Goal: Task Accomplishment & Management: Manage account settings

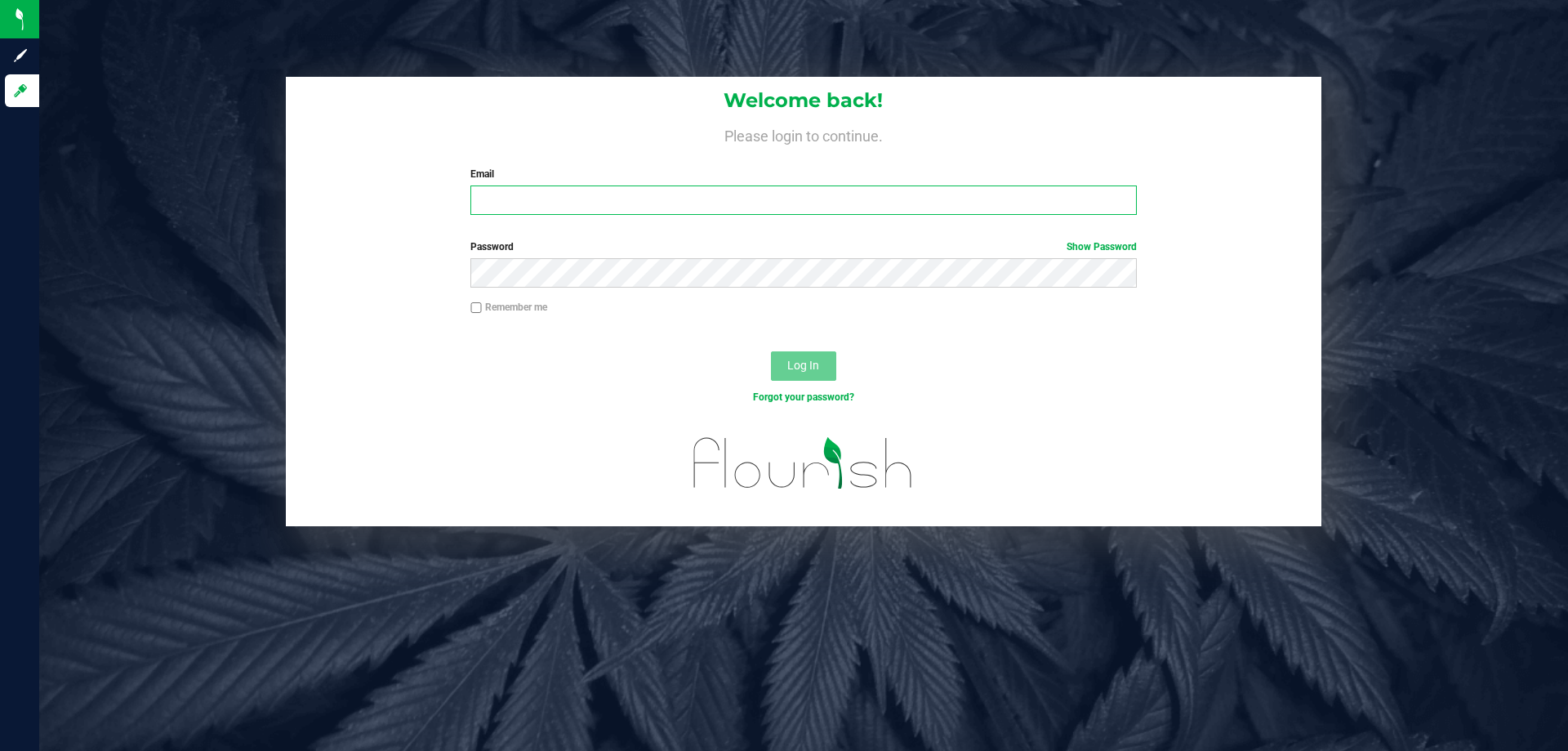
click at [591, 198] on input "Email" at bounding box center [803, 200] width 666 height 29
type input "[EMAIL_ADDRESS][DOMAIN_NAME]"
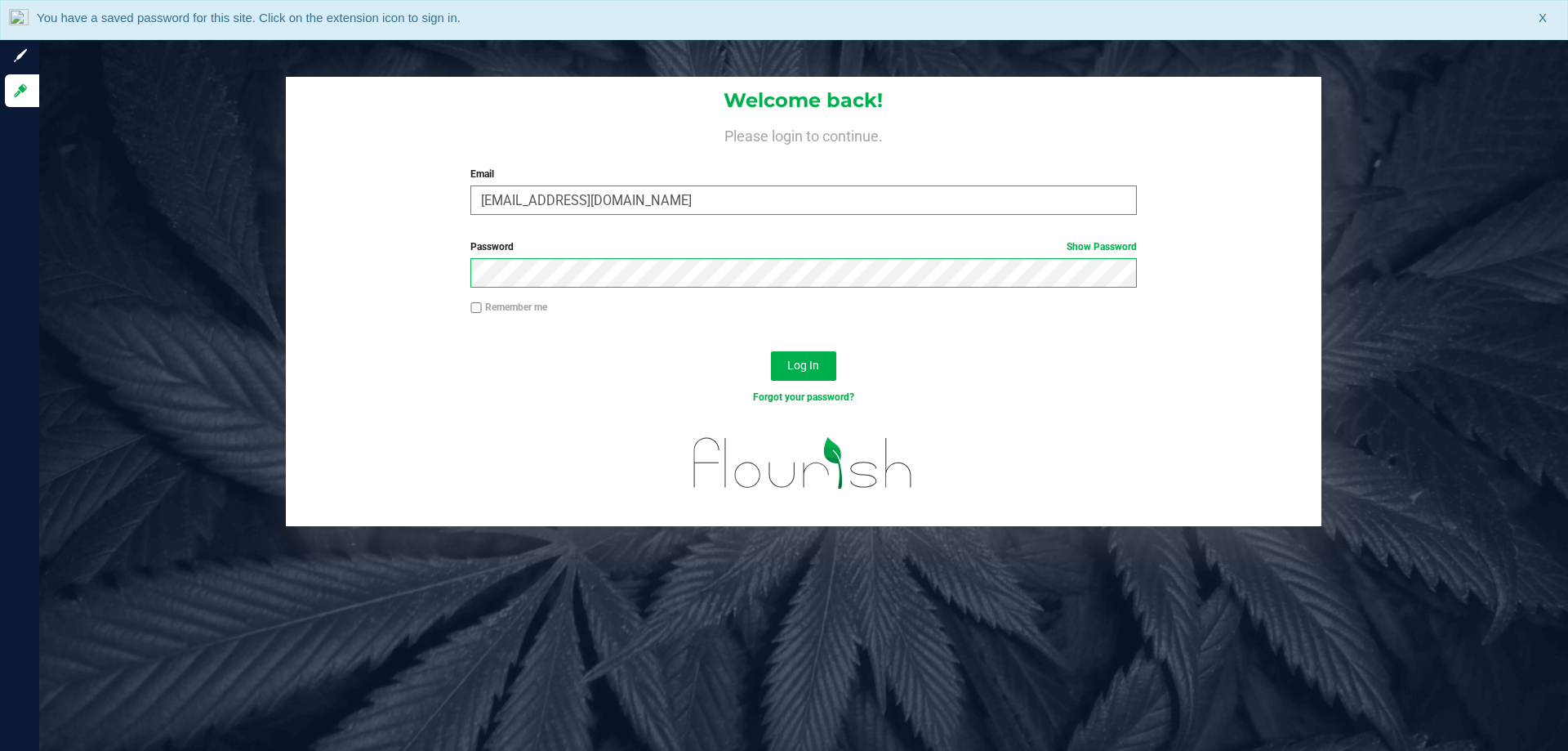
click at [771, 351] on button "Log In" at bounding box center [804, 365] width 66 height 29
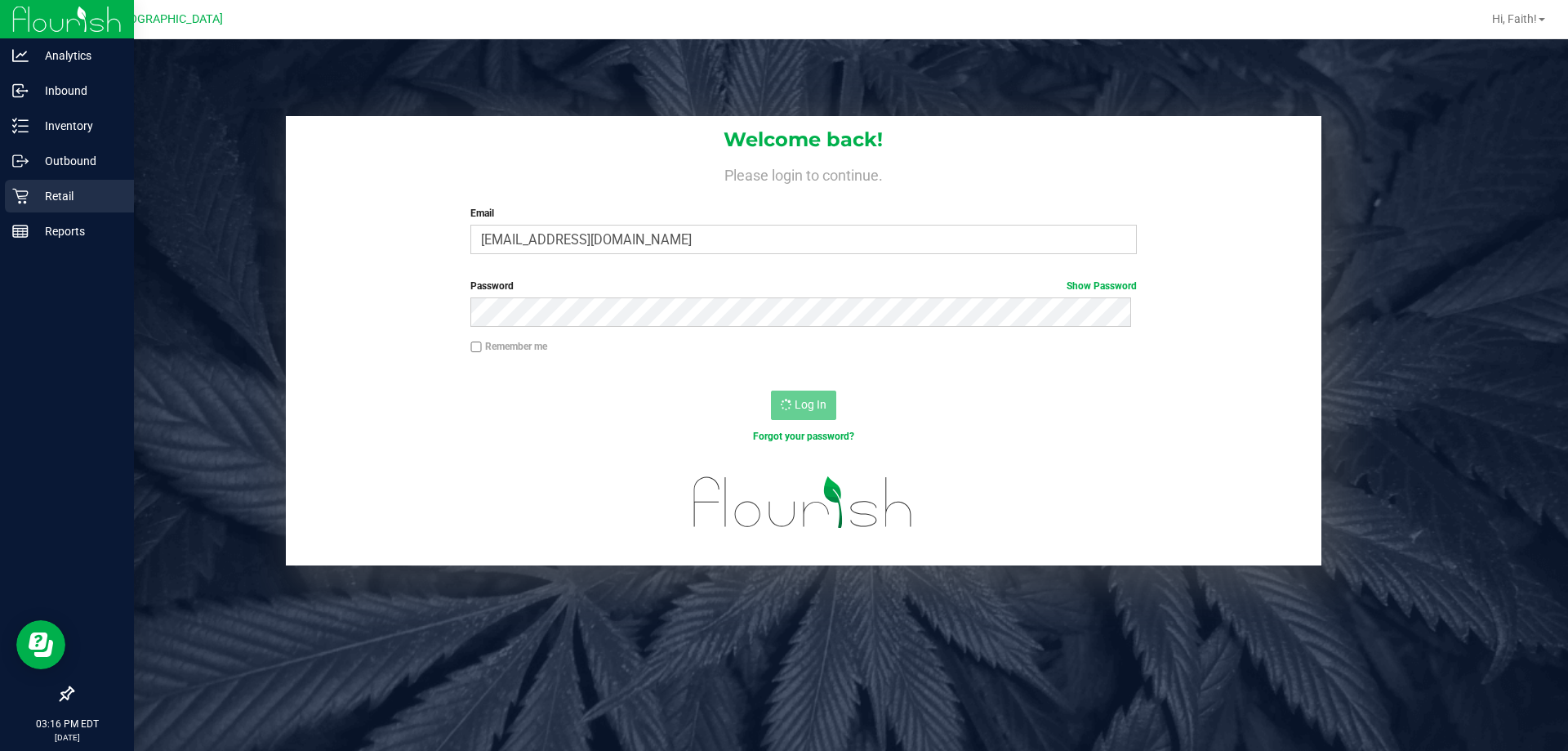
click at [22, 196] on icon at bounding box center [20, 196] width 15 height 15
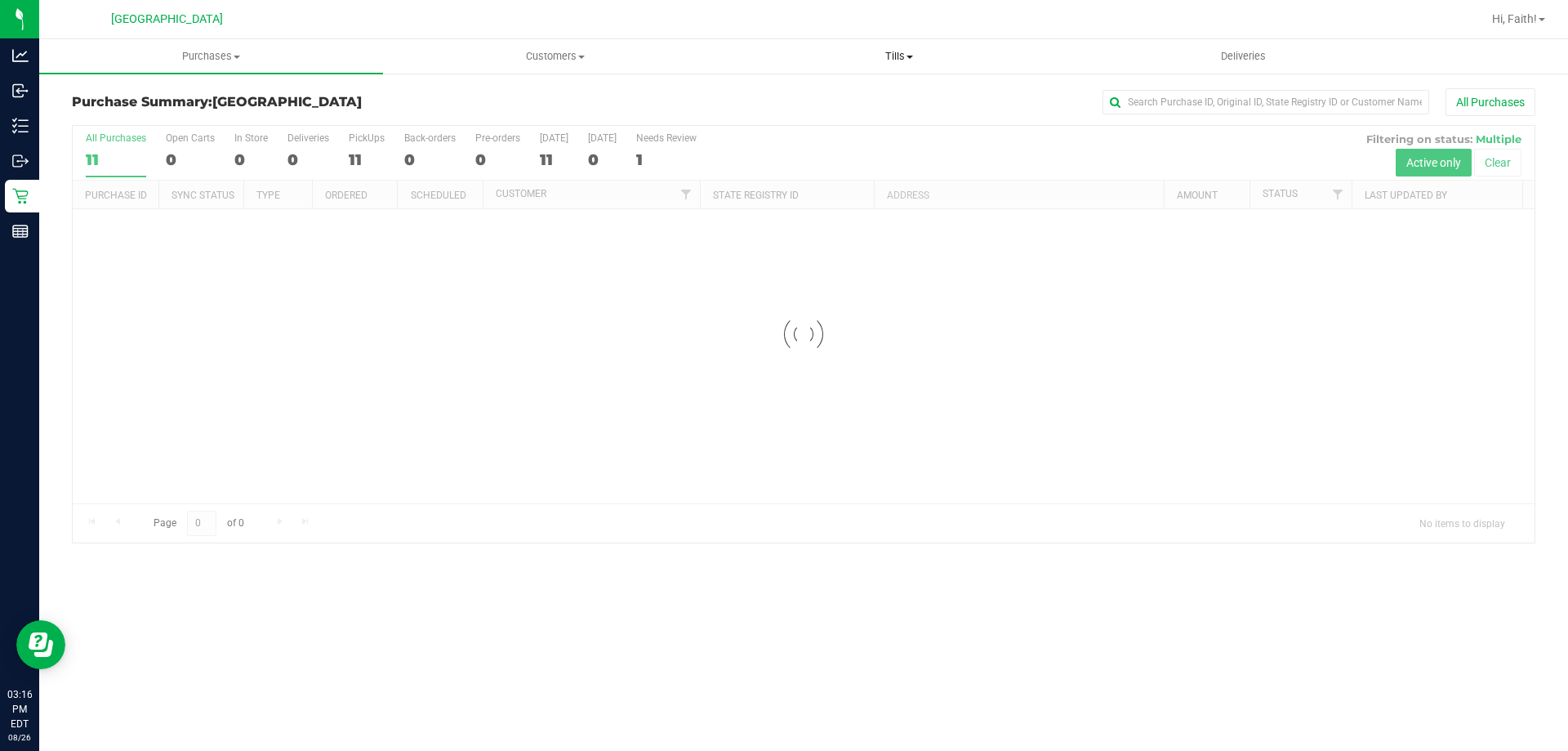
click at [911, 56] on span at bounding box center [910, 57] width 7 height 3
click at [807, 97] on span "Manage tills" at bounding box center [782, 99] width 110 height 13
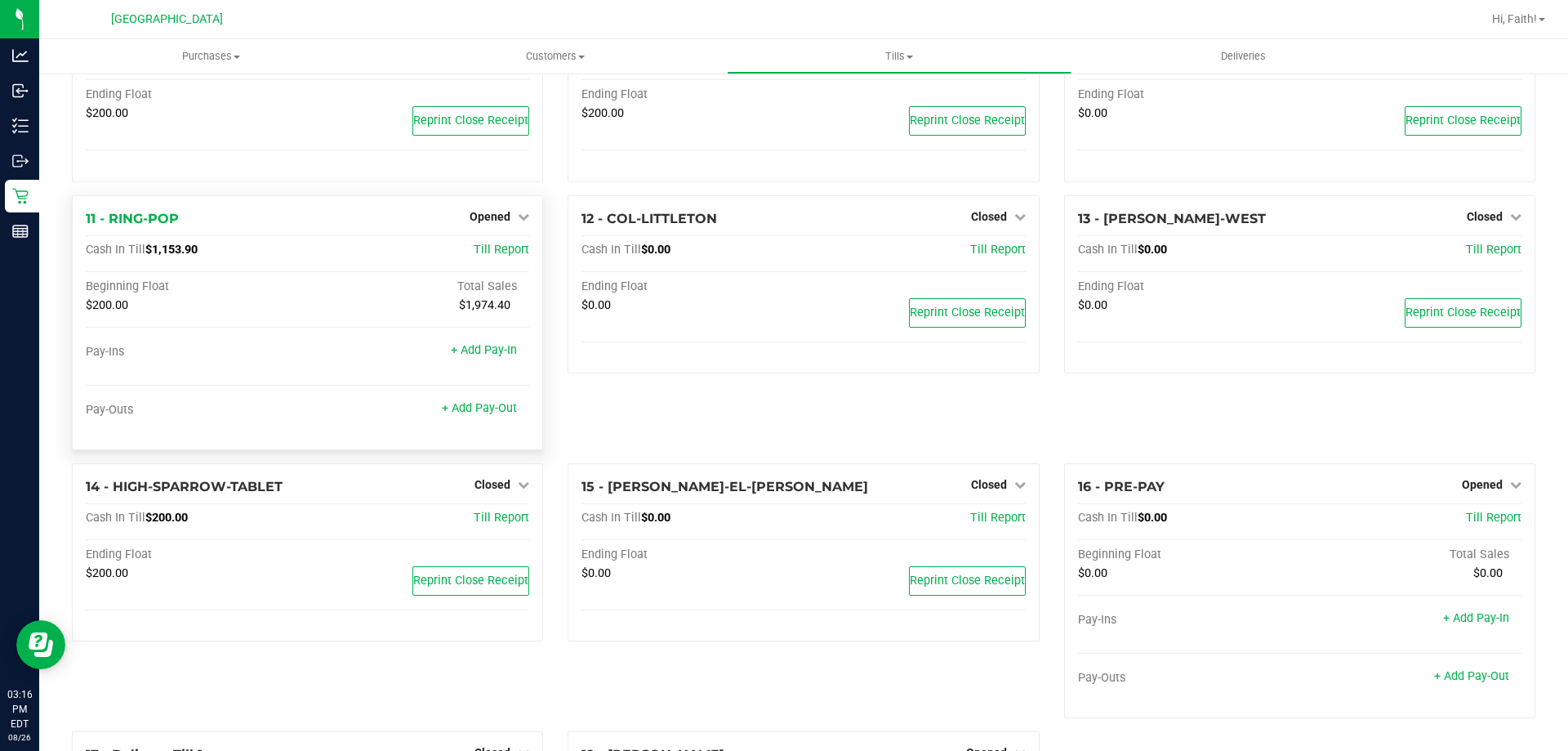
scroll to position [571, 0]
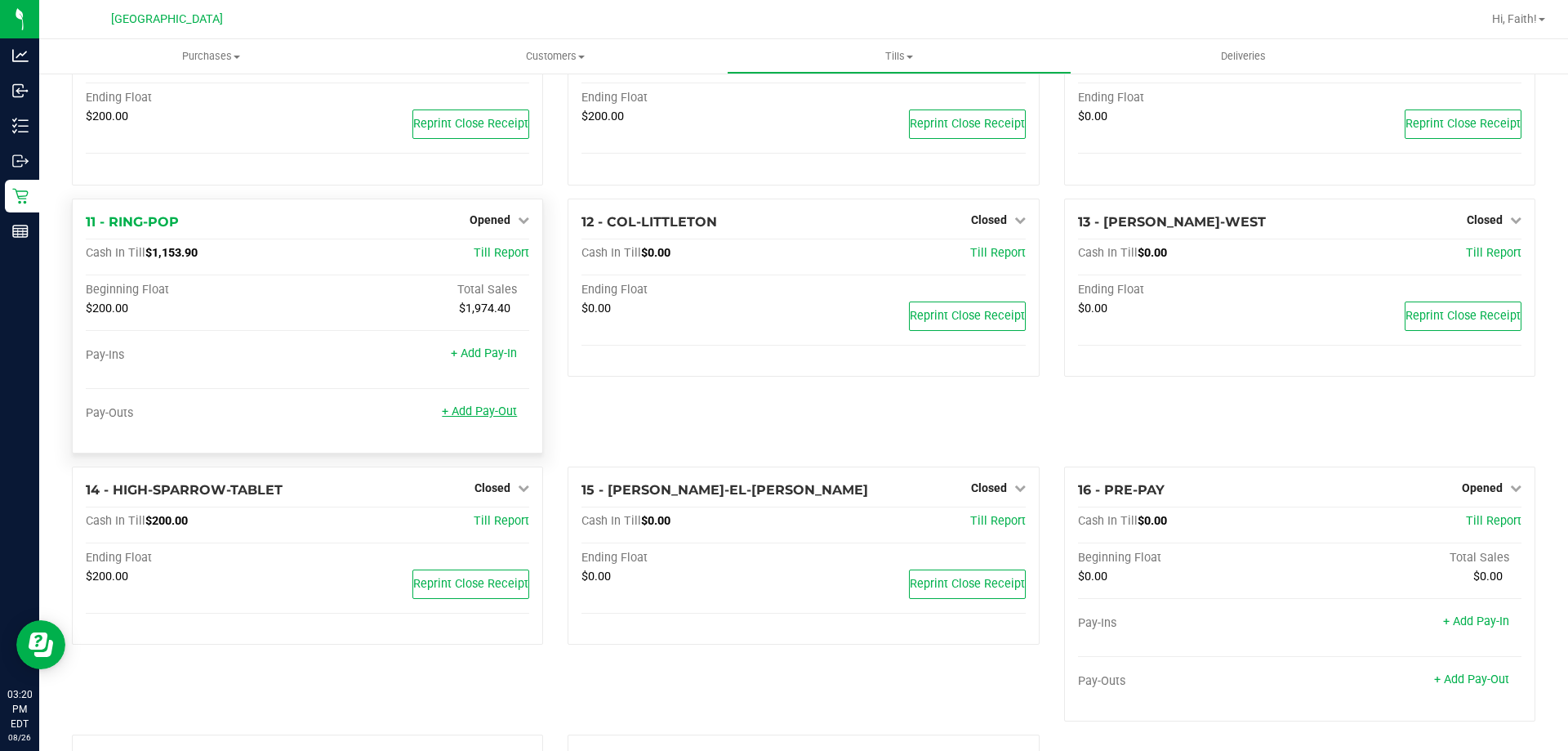
click at [469, 413] on link "+ Add Pay-Out" at bounding box center [479, 411] width 75 height 13
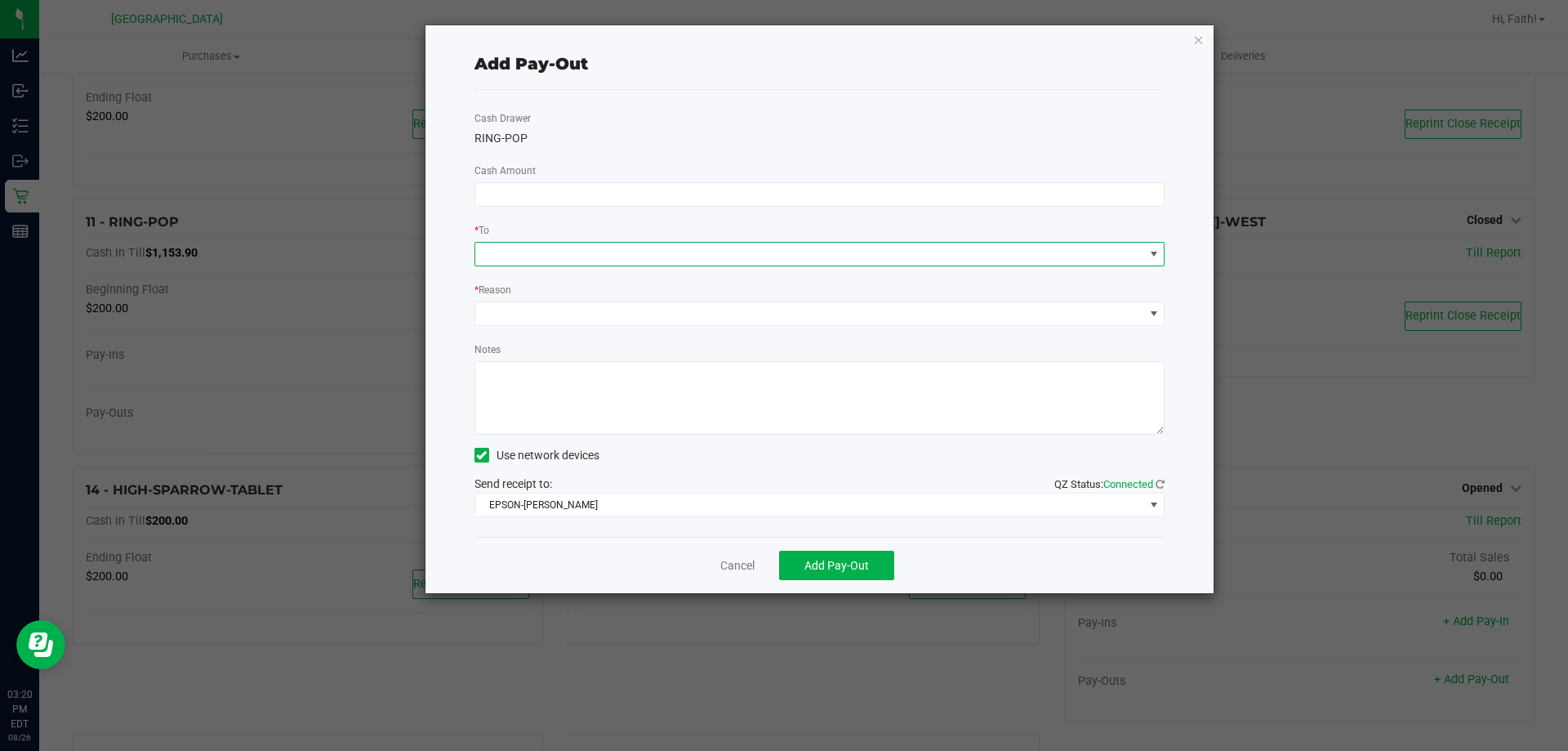
click at [590, 259] on span at bounding box center [810, 253] width 669 height 23
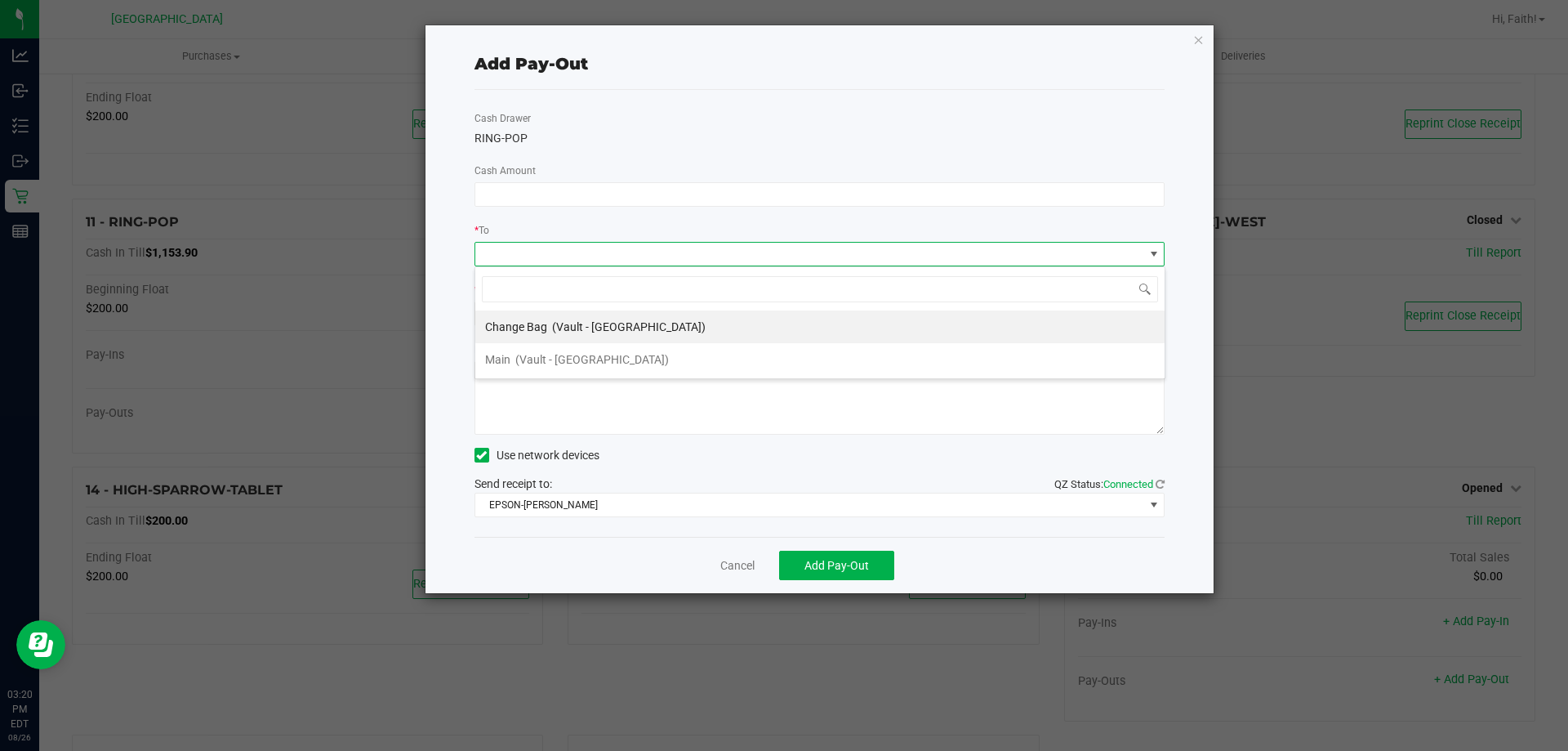
scroll to position [24, 690]
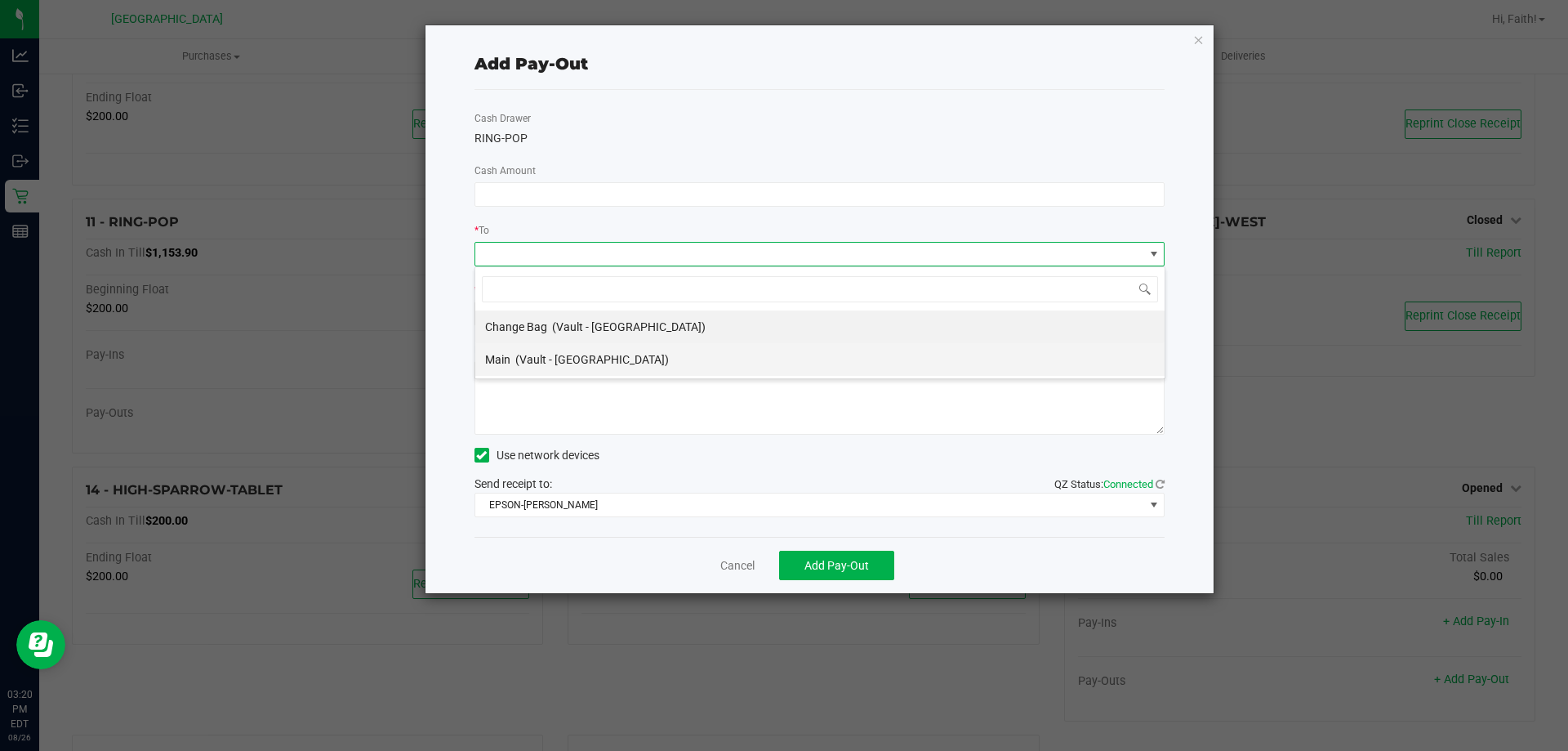
click at [582, 360] on span "(Vault - Orange Park WC)" at bounding box center [592, 360] width 153 height 13
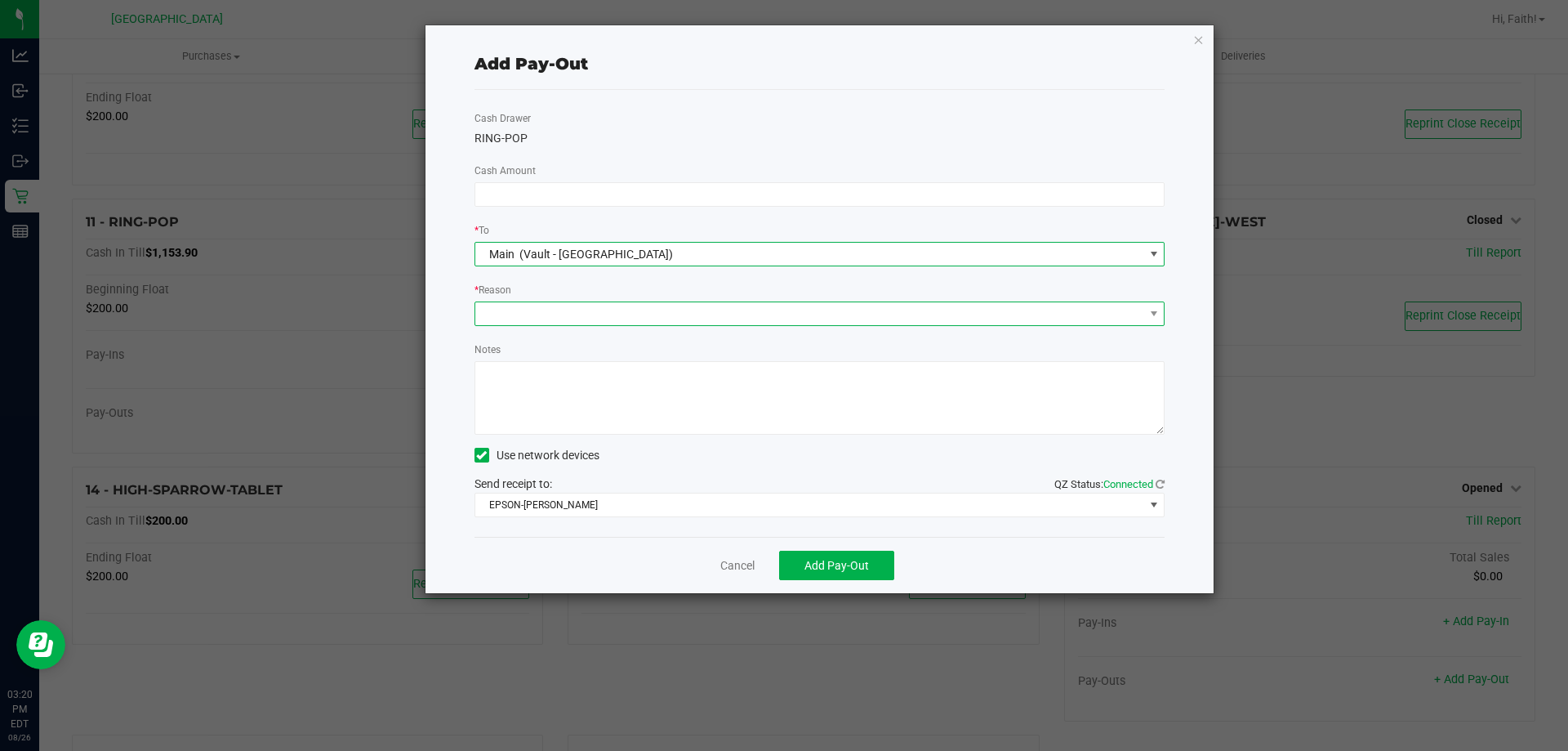
click at [548, 315] on span at bounding box center [810, 313] width 669 height 23
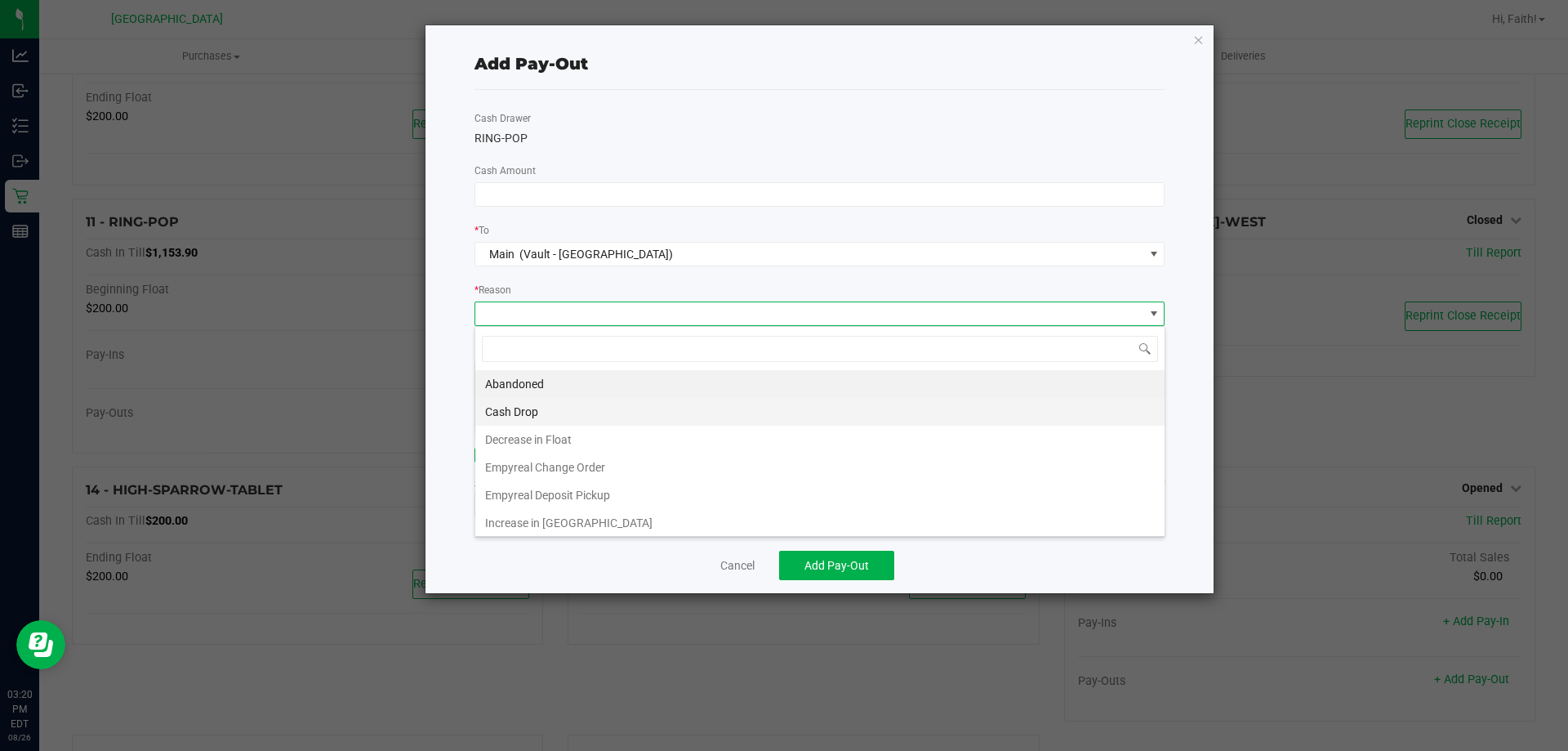
click at [534, 414] on li "Cash Drop" at bounding box center [820, 412] width 689 height 28
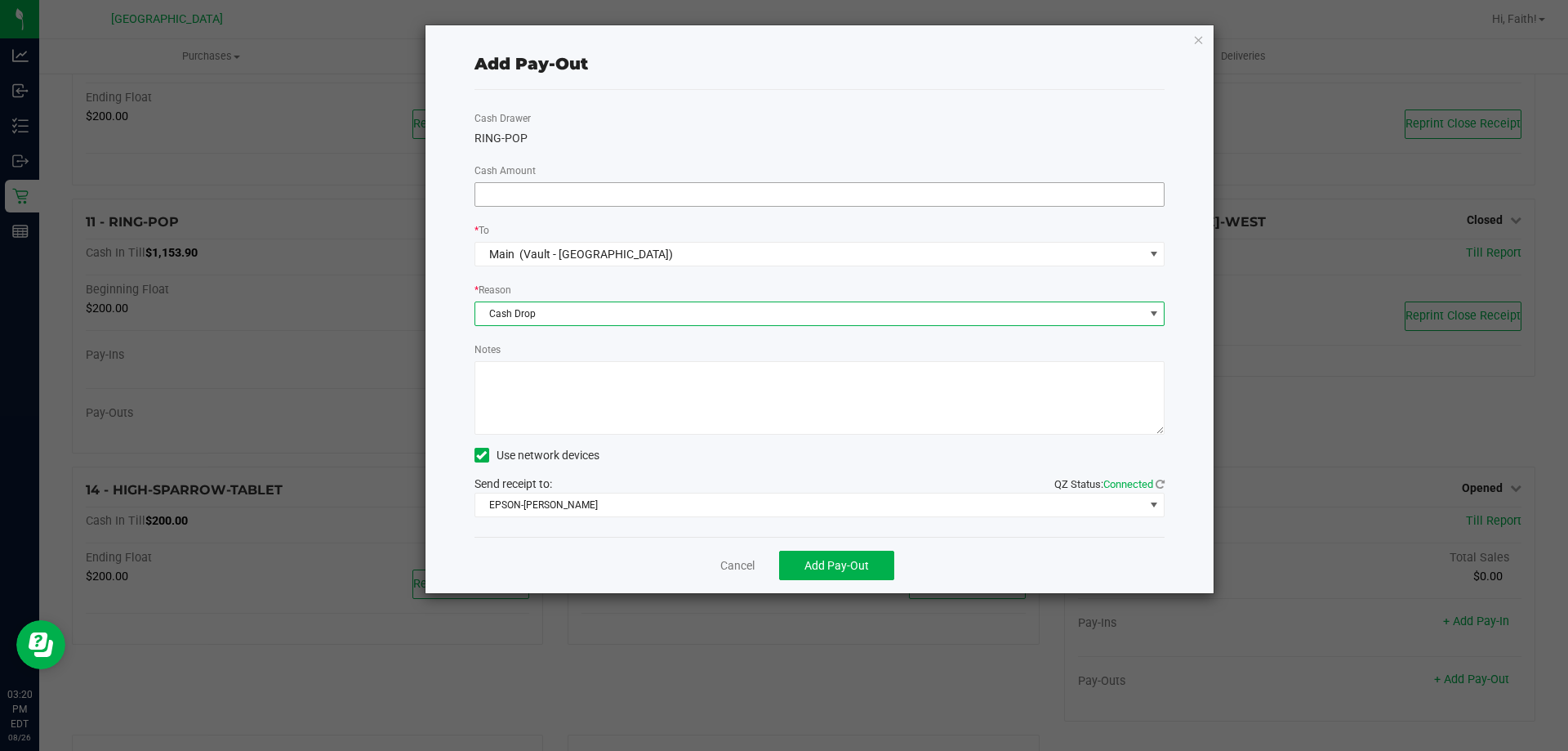
click at [547, 183] on div "Cash Drawer RING-POP Cash Amount * To Main (Vault - Orange Park WC) * Reason Ca…" at bounding box center [820, 313] width 691 height 447
click at [536, 200] on input at bounding box center [820, 194] width 689 height 23
click at [516, 163] on label "Cash Amount" at bounding box center [505, 170] width 61 height 14
click at [511, 186] on input at bounding box center [820, 194] width 689 height 23
type input "$910.00"
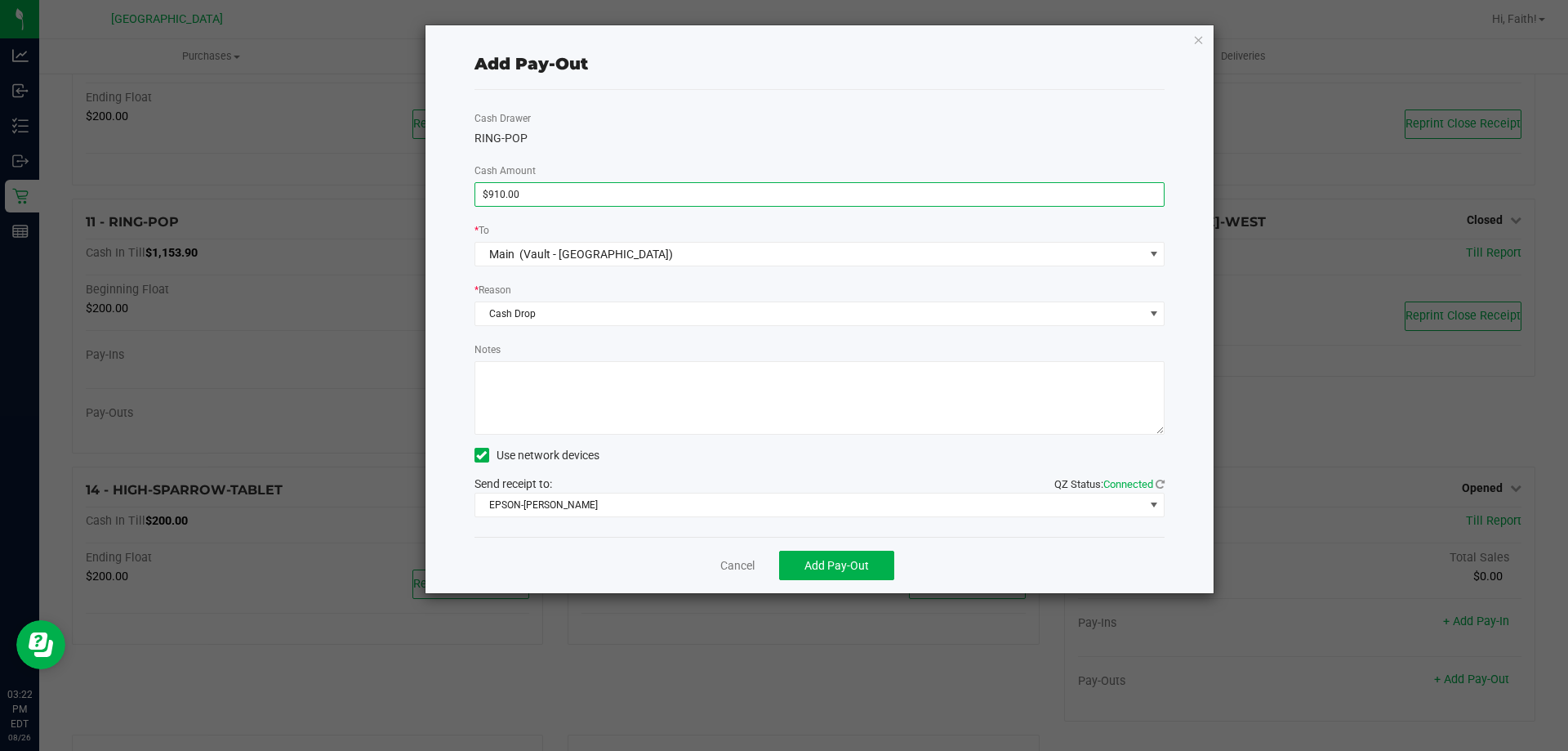
click at [577, 372] on textarea "Notes" at bounding box center [820, 397] width 691 height 73
click at [539, 402] on textarea "Notes" at bounding box center [820, 397] width 691 height 73
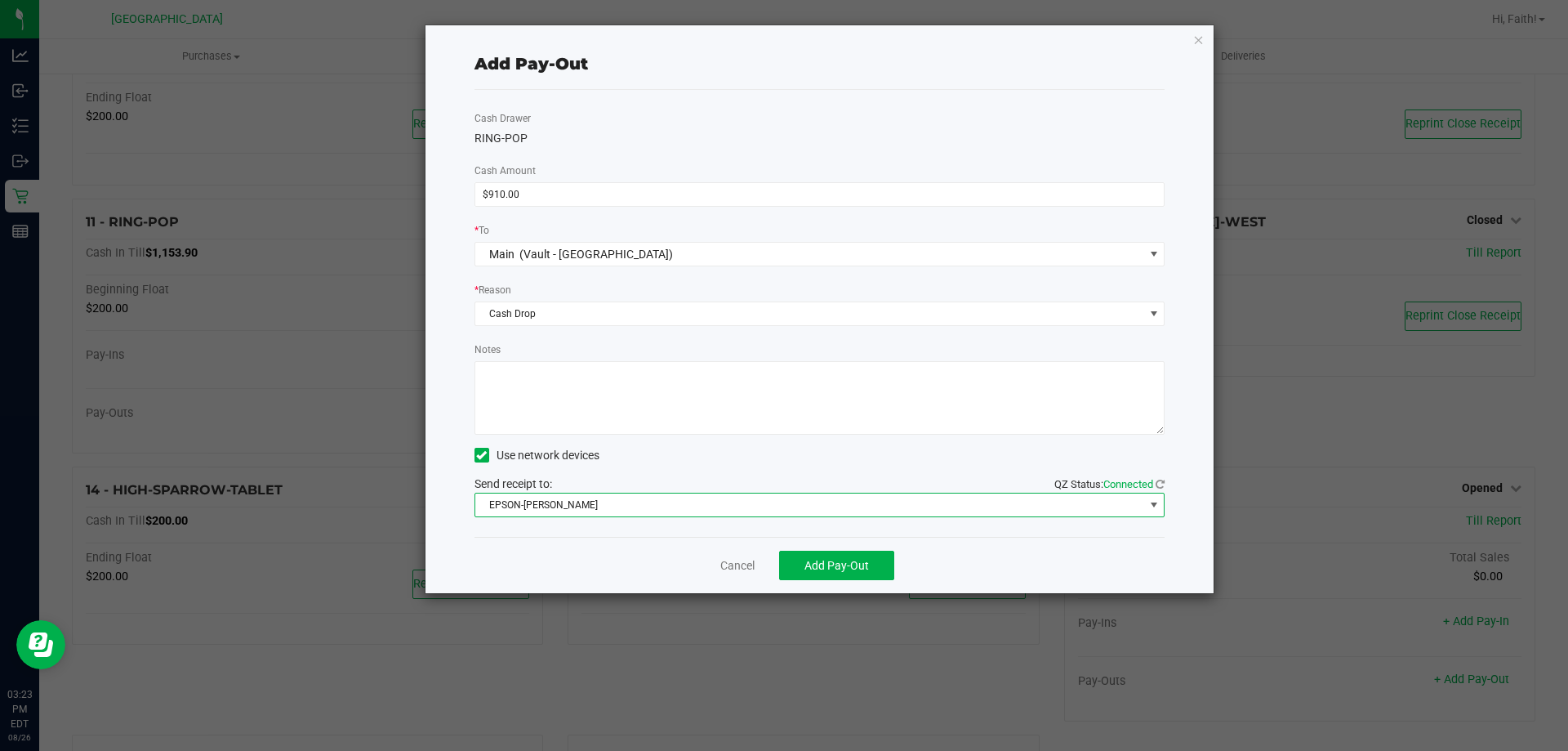
click at [564, 509] on span "EPSON-AUDREY-KITCHING" at bounding box center [810, 504] width 669 height 23
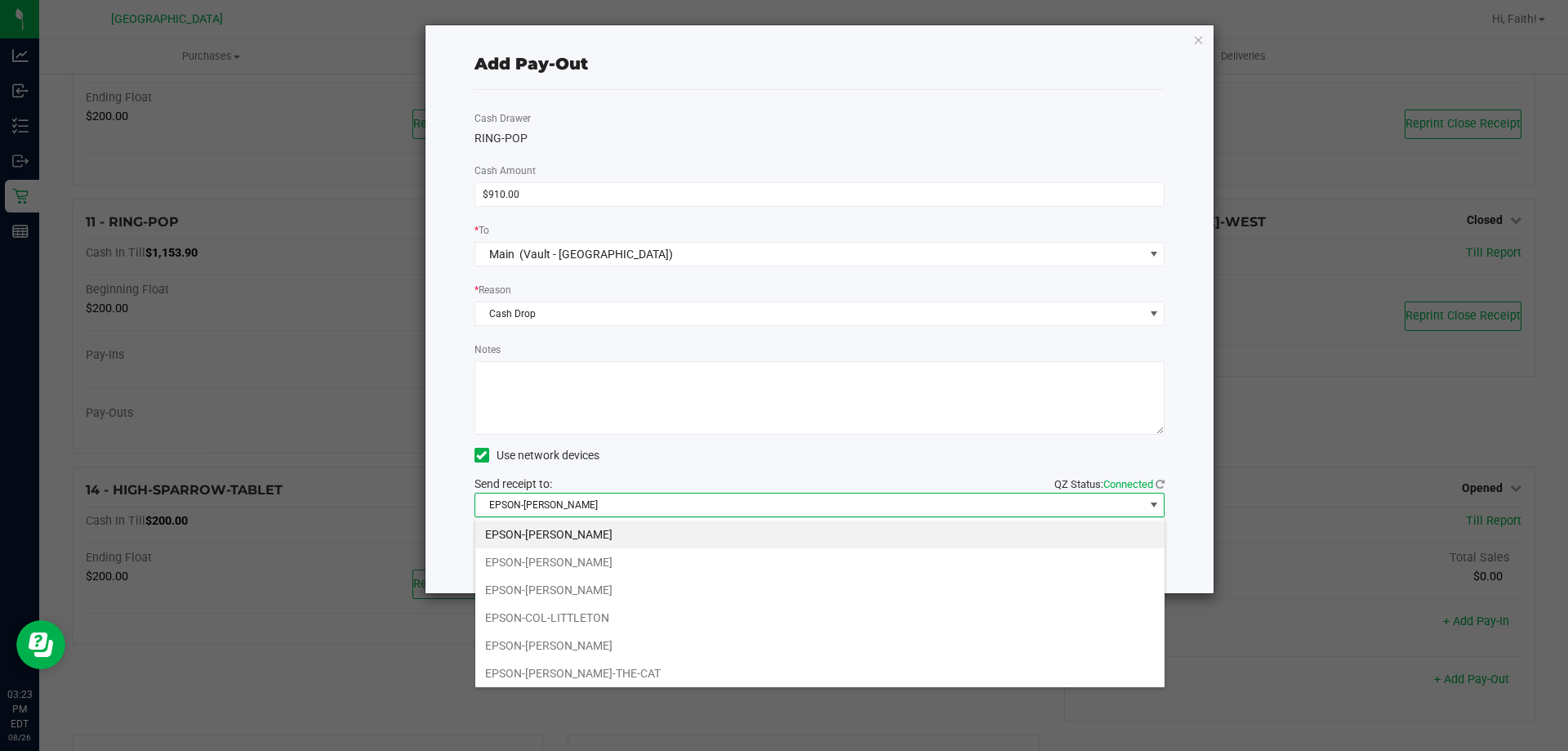
click at [559, 684] on div "EPSON-AUDREY-KITCHING EPSON-BOB-SEGER EPSON-CLYDE-BUNNY EPSON-COL-LITTLETON EPS…" at bounding box center [820, 602] width 691 height 171
click at [557, 679] on li "EPSON-CONRAD-THE-CAT" at bounding box center [820, 673] width 689 height 28
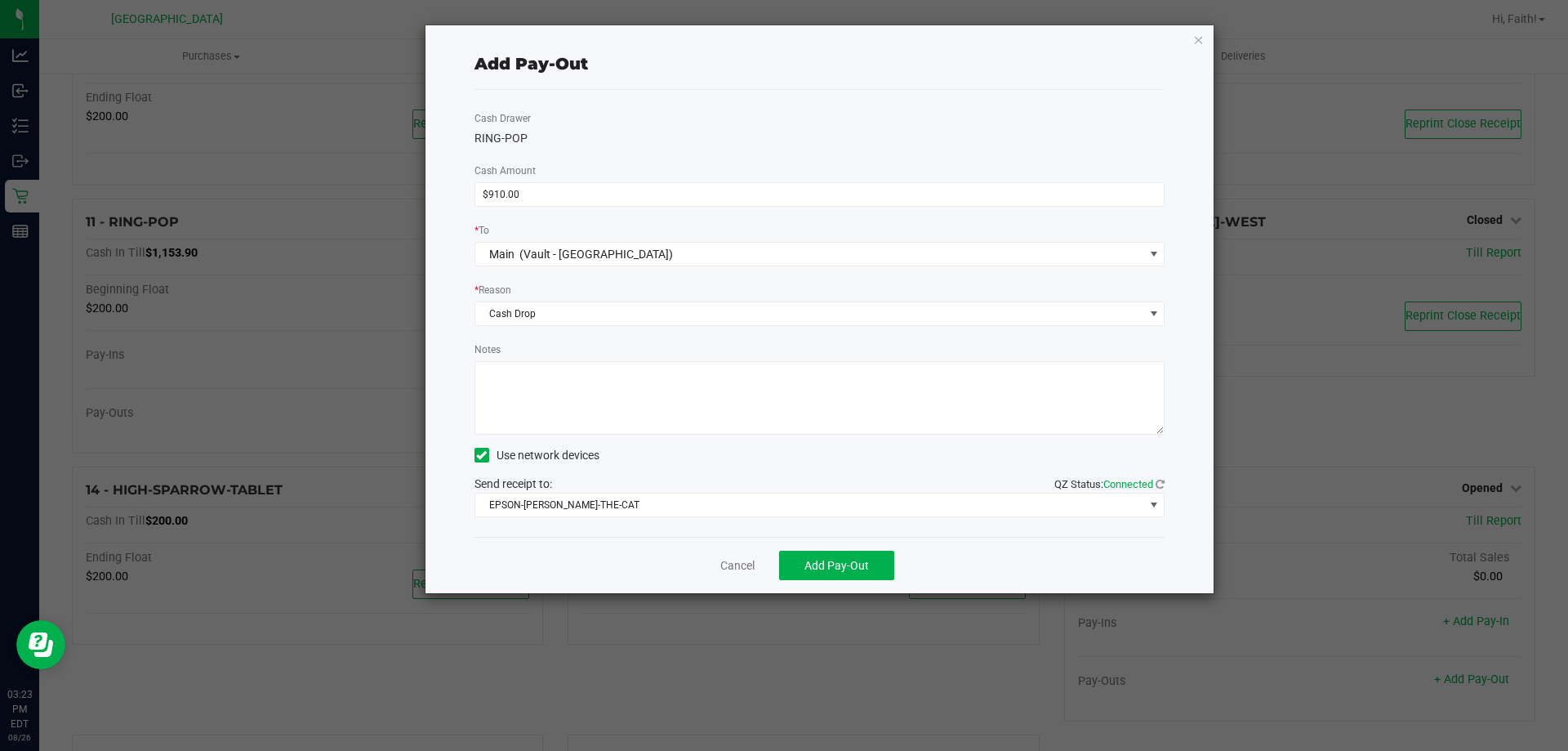
click at [551, 403] on textarea "Notes" at bounding box center [820, 397] width 691 height 73
type textarea "MIDDAY CASH DROP $910.00 ; 0 VARIANCE -FV 8/26"
click at [578, 335] on div "Cash Drawer RING-POP Cash Amount $910.00 * To Main (Vault - Orange Park WC) * R…" at bounding box center [820, 313] width 691 height 447
click at [869, 569] on button "Add Pay-Out" at bounding box center [837, 565] width 115 height 29
click at [730, 562] on link "Dismiss" at bounding box center [731, 566] width 40 height 17
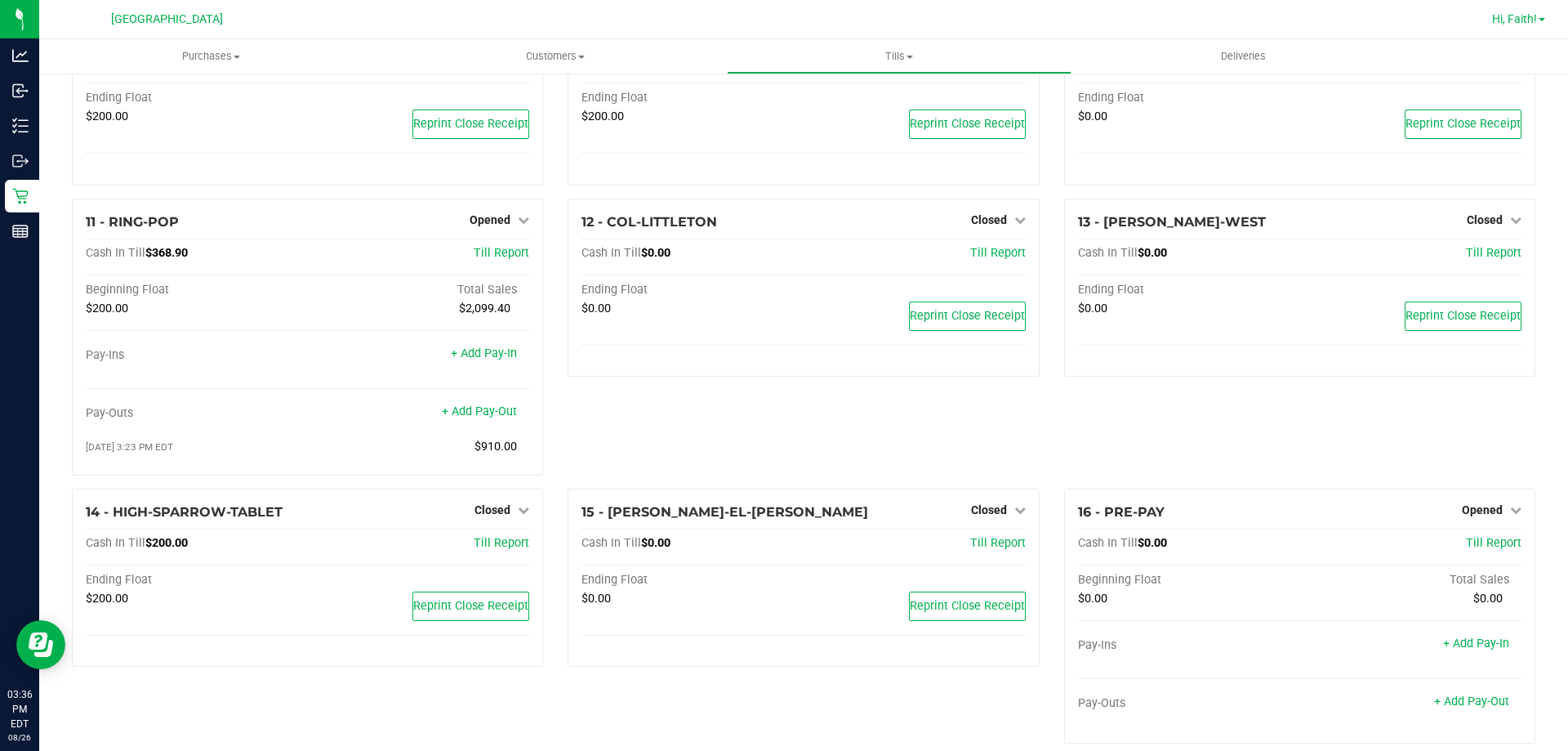
click at [1529, 21] on span "Hi, Faith!" at bounding box center [1514, 19] width 45 height 13
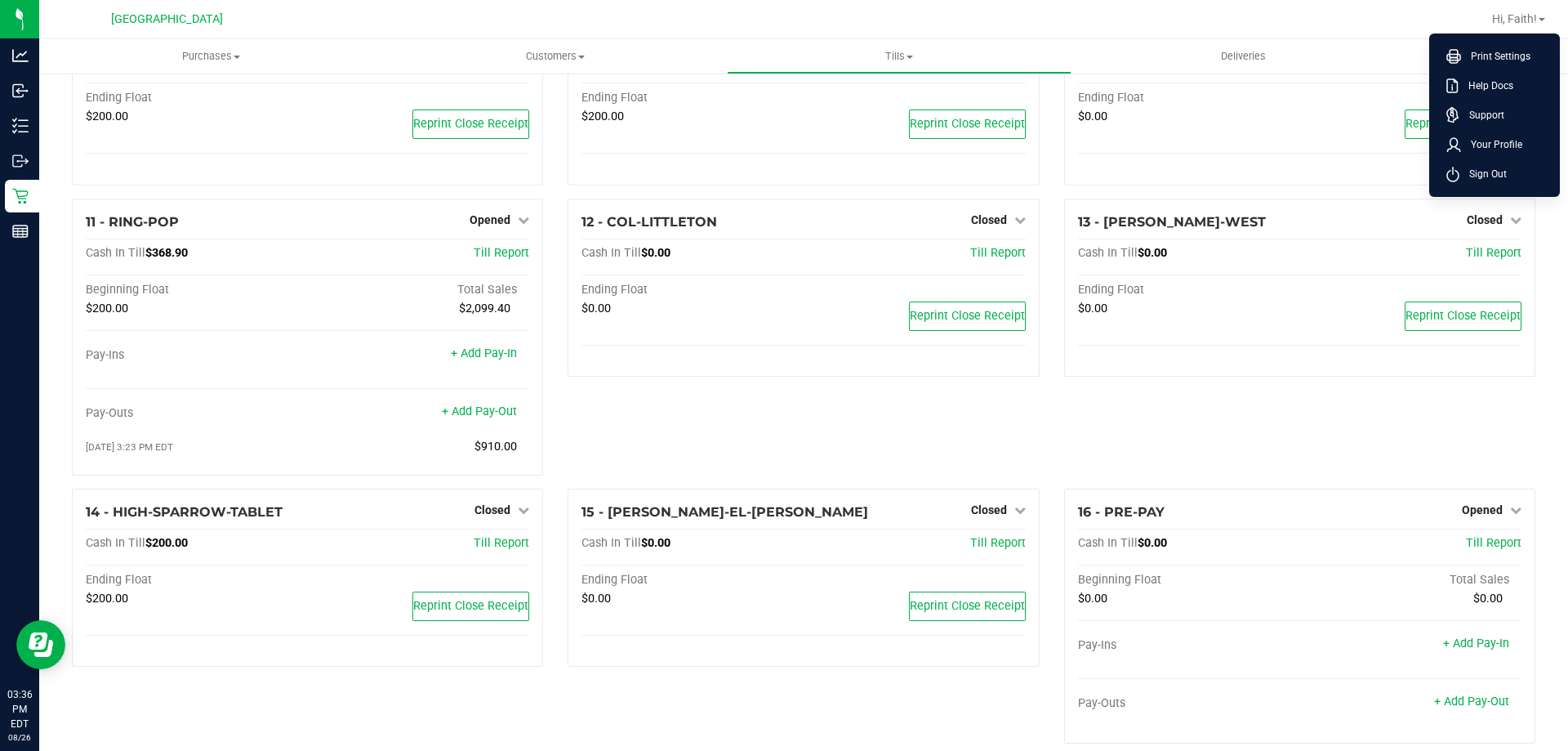
click at [1499, 189] on ul "Print Settings Help Docs Support Your Profile Sign Out" at bounding box center [1494, 115] width 130 height 163
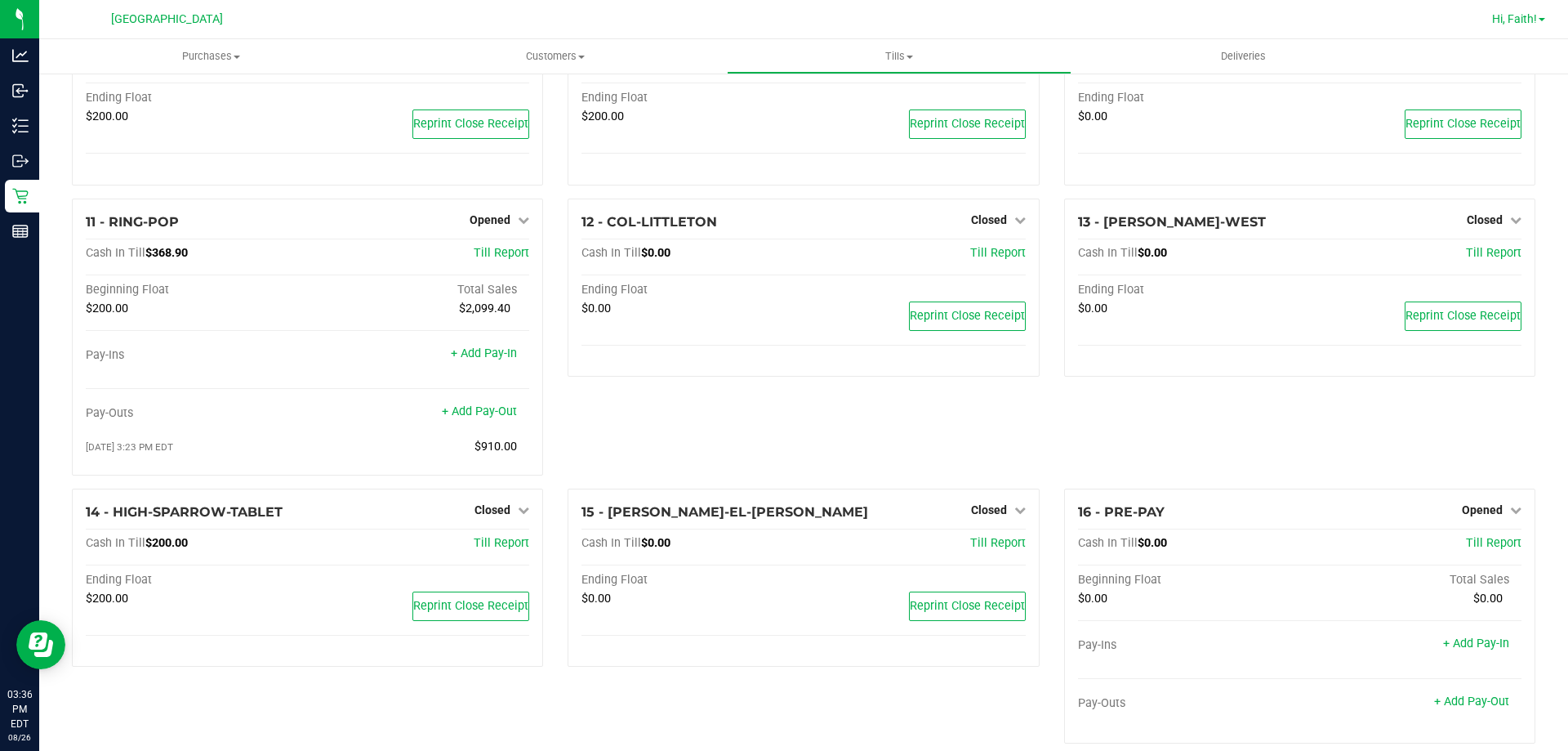
click at [1518, 18] on span "Hi, Faith!" at bounding box center [1514, 19] width 45 height 13
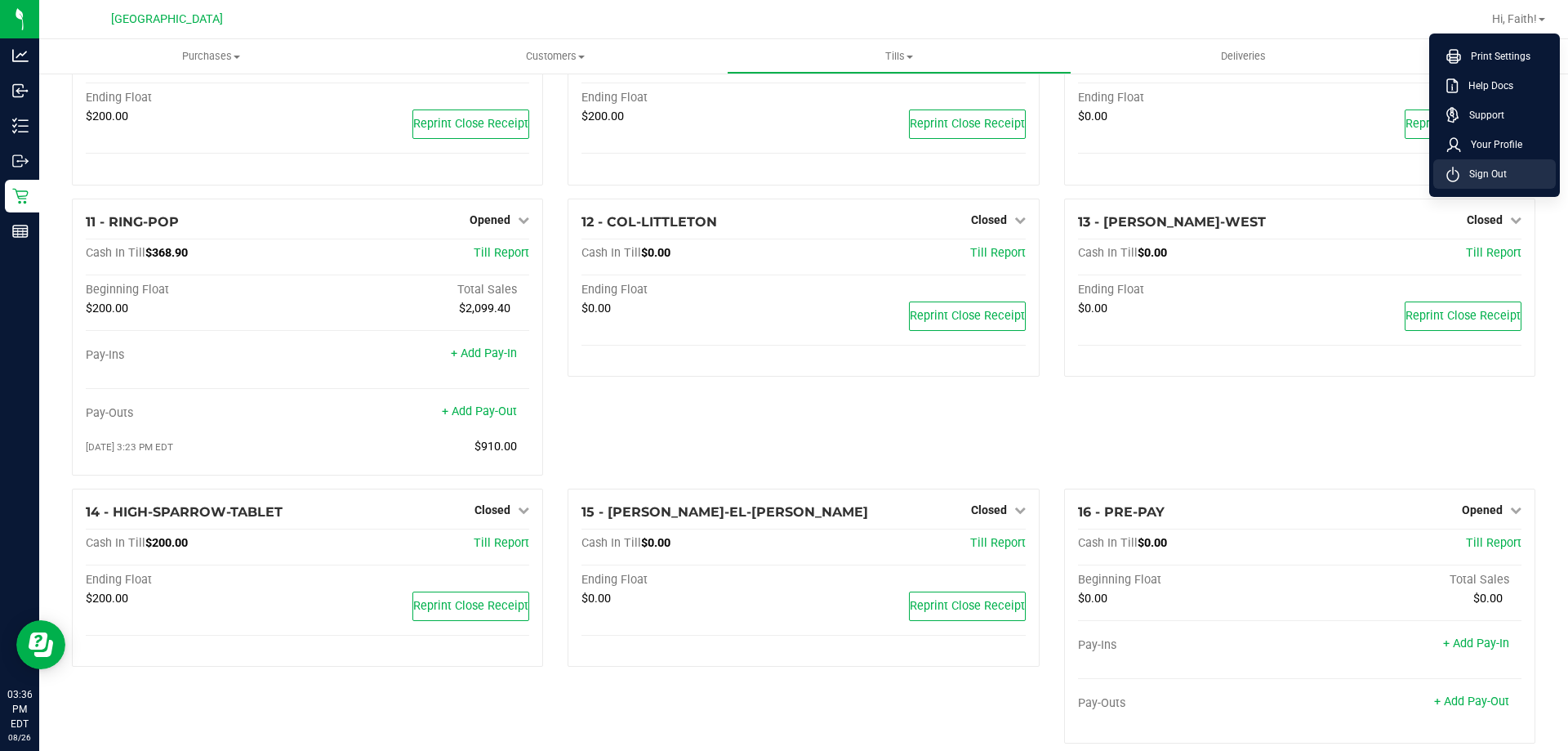
scroll to position [594, 0]
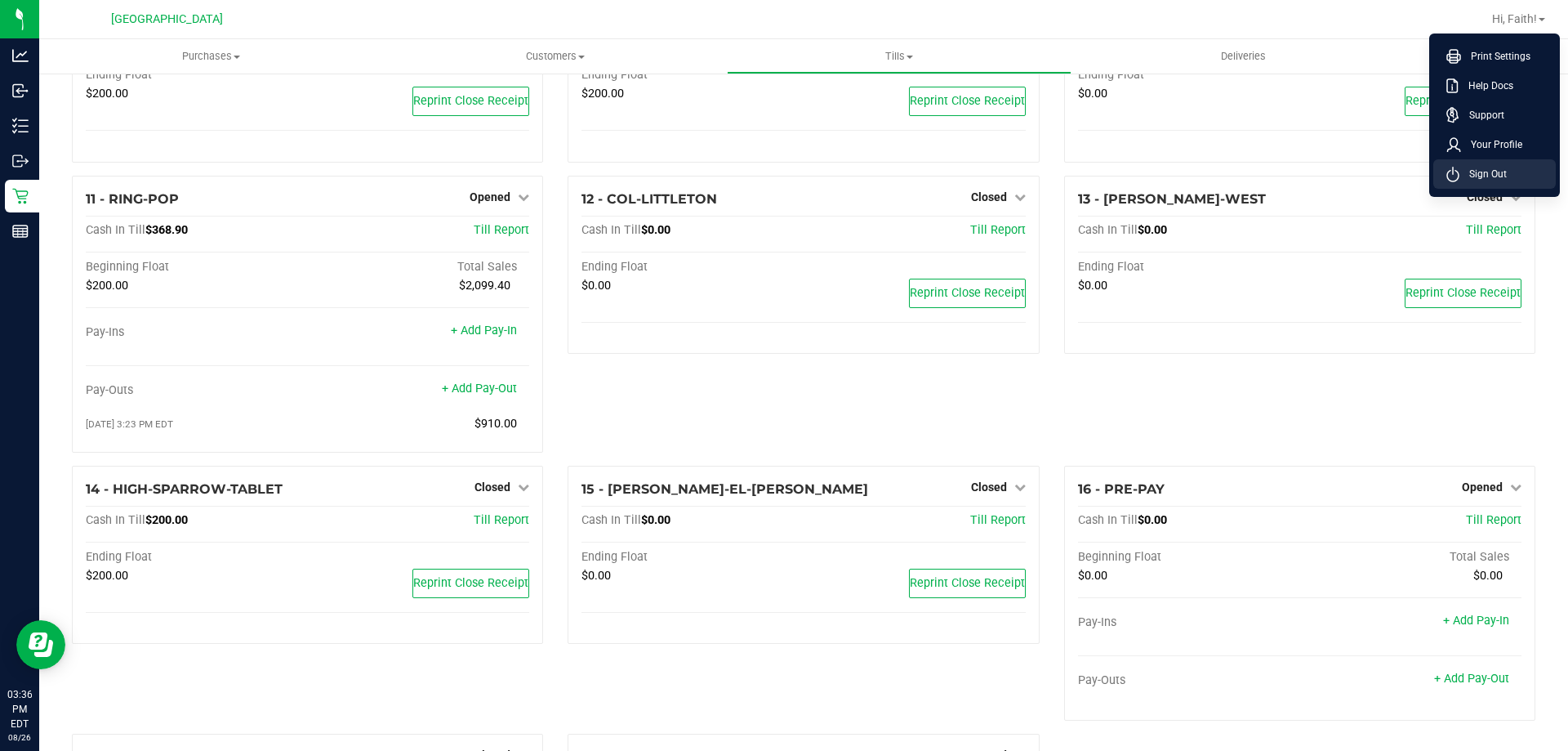
click at [1512, 167] on li "Sign Out" at bounding box center [1495, 173] width 123 height 29
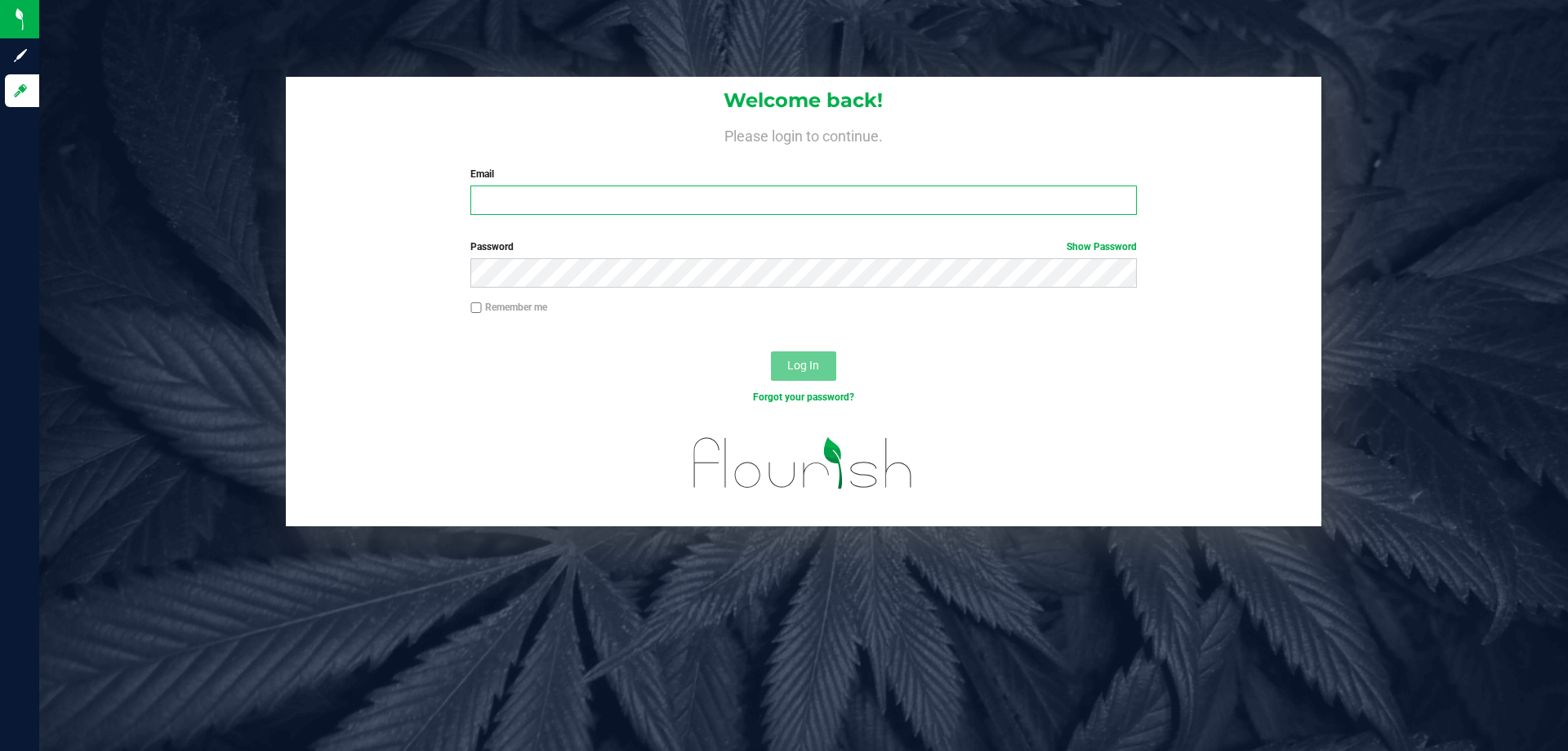
click at [555, 213] on input "Email" at bounding box center [803, 200] width 666 height 29
type input "[EMAIL_ADDRESS][DOMAIN_NAME]"
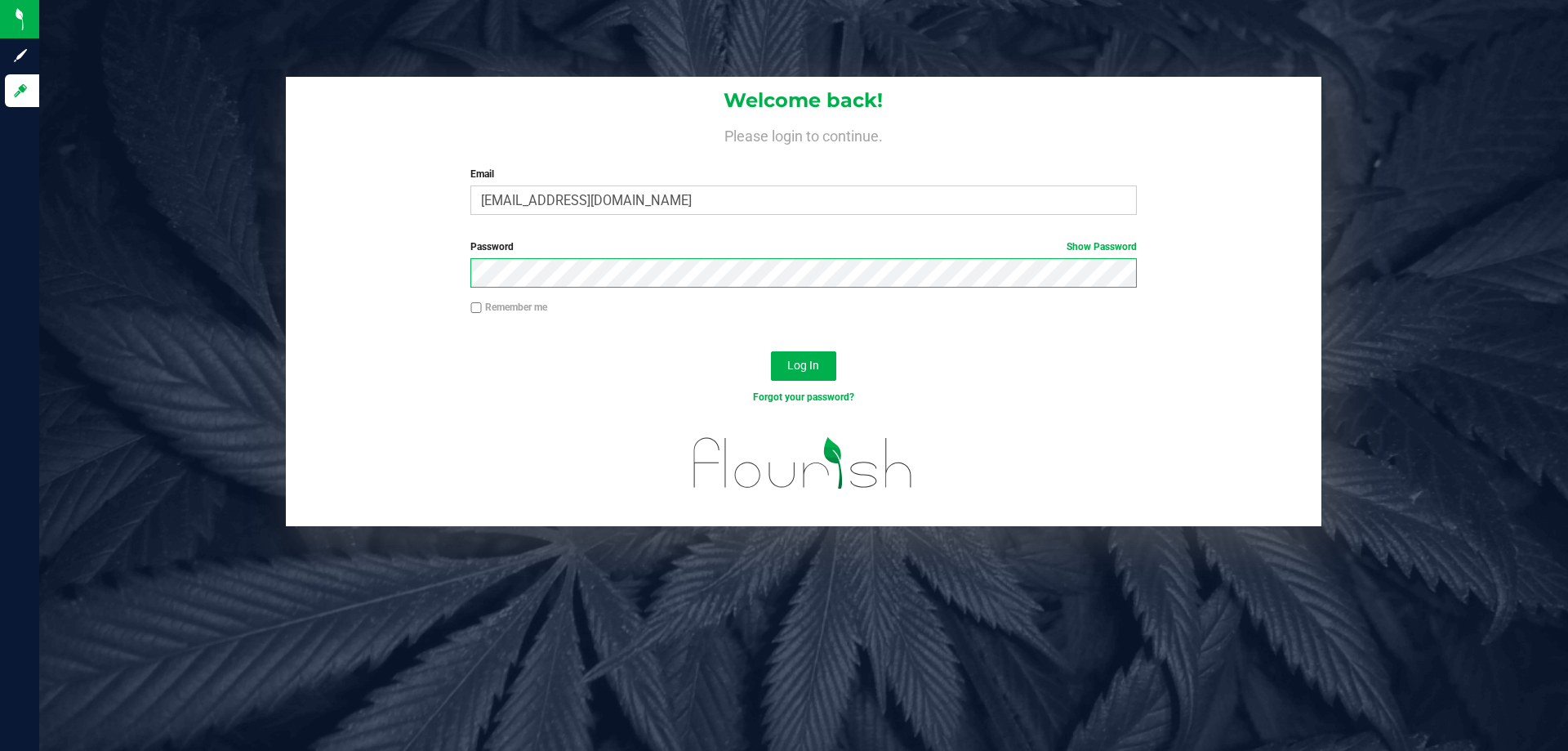
click at [771, 351] on button "Log In" at bounding box center [804, 365] width 66 height 29
